Goal: Find specific page/section: Find specific page/section

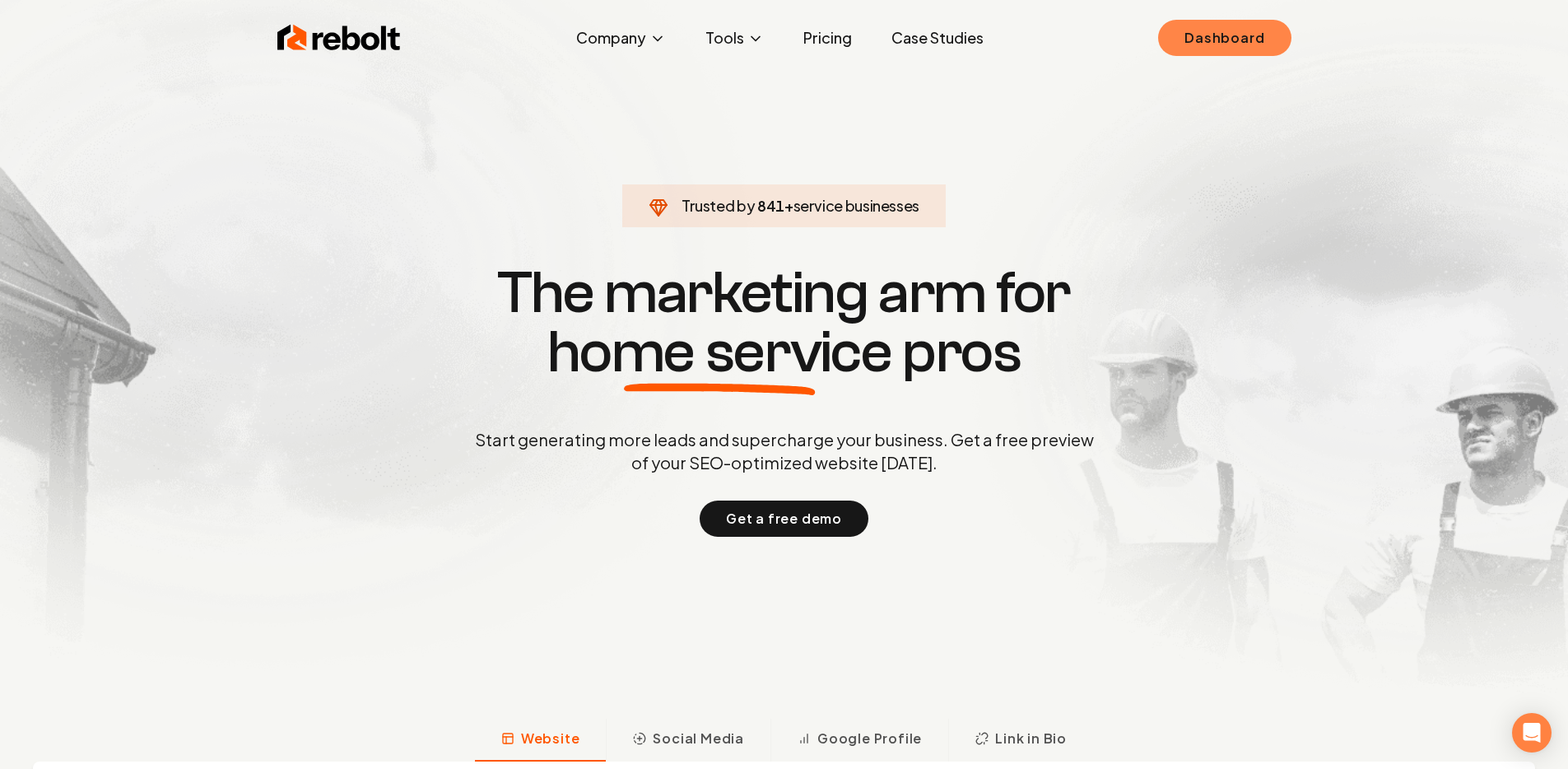
click at [1244, 52] on link "Dashboard" at bounding box center [1224, 38] width 133 height 37
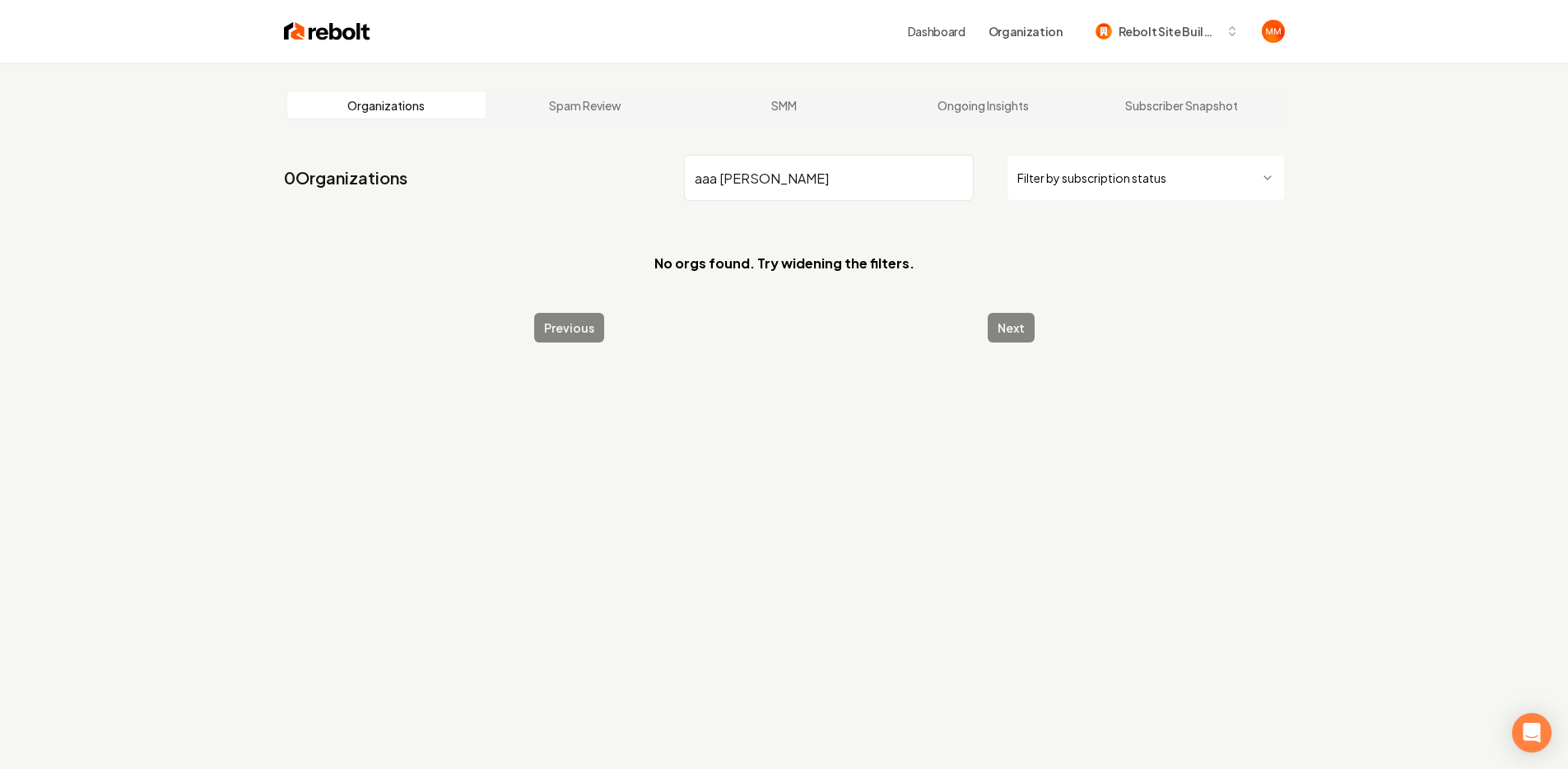
drag, startPoint x: 829, startPoint y: 172, endPoint x: 617, endPoint y: 175, distance: 212.0
click at [617, 175] on nav "0 Organizations aaa rui Filter by subscription status" at bounding box center [785, 184] width 1001 height 72
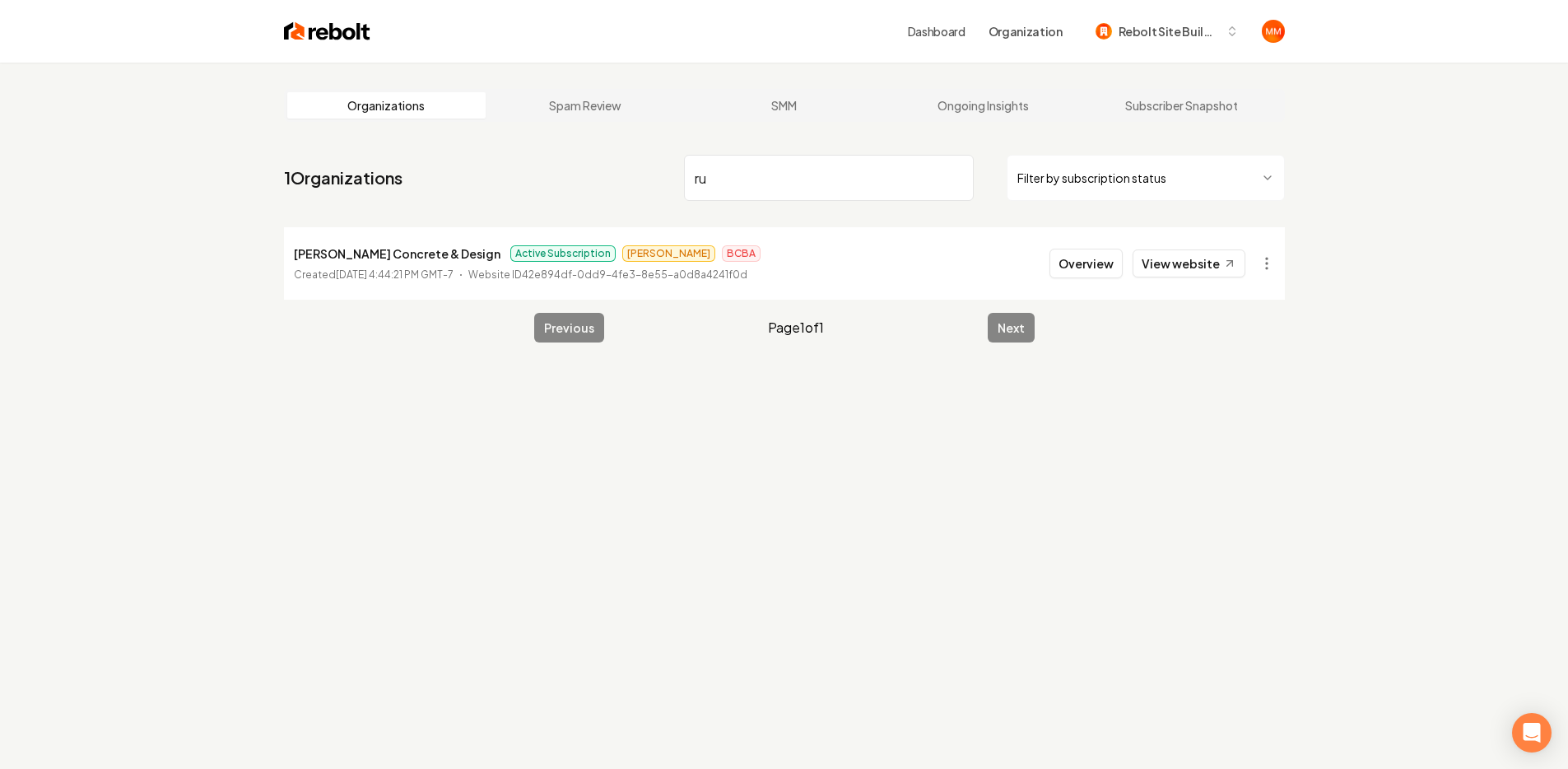
type input "r"
type input "AAA"
